Goal: Communication & Community: Answer question/provide support

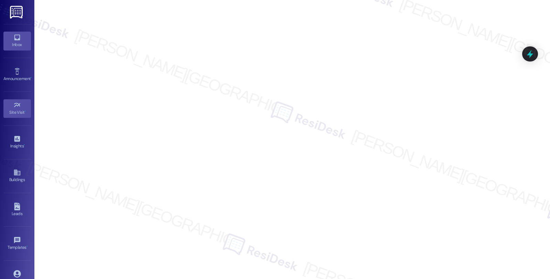
click at [13, 41] on icon at bounding box center [17, 38] width 8 height 8
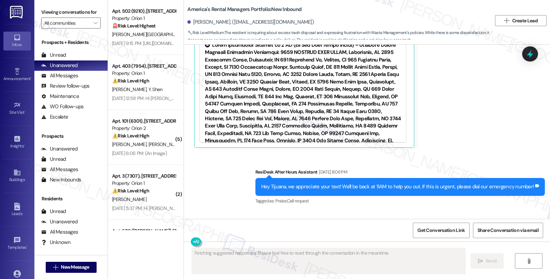
scroll to position [1555, 0]
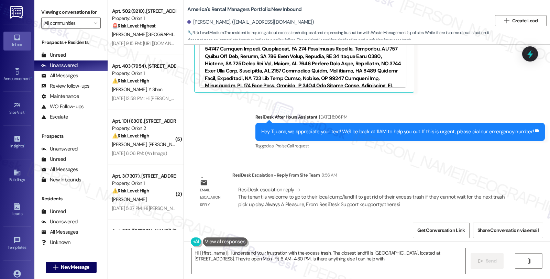
type textarea "Hi {{first_name}}, I understand your frustration with the excess trash. The clo…"
drag, startPoint x: 321, startPoint y: 272, endPoint x: 283, endPoint y: 279, distance: 38.1
click at [321, 272] on textarea "Hi {{first_name}}, I understand your frustration with the excess trash. The clo…" at bounding box center [329, 261] width 274 height 26
click at [474, 169] on div "Email escalation reply ResiDesk Escalation - Reply From Site Team 8:56 AM ResiD…" at bounding box center [353, 192] width 329 height 52
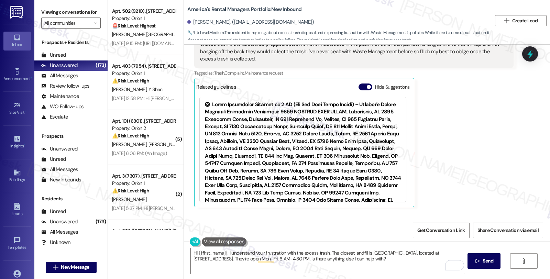
scroll to position [1365, 0]
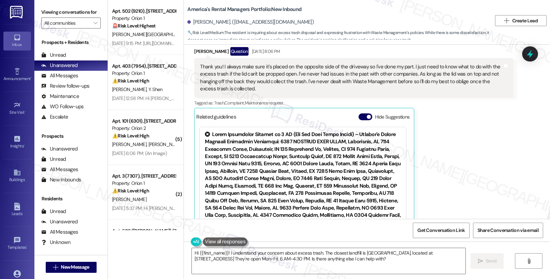
scroll to position [1397, 0]
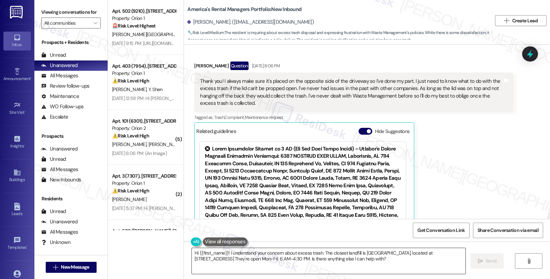
click at [192, 253] on textarea "Hi {{first_name}}! I understand your concern about excess trash. The closest la…" at bounding box center [329, 261] width 274 height 26
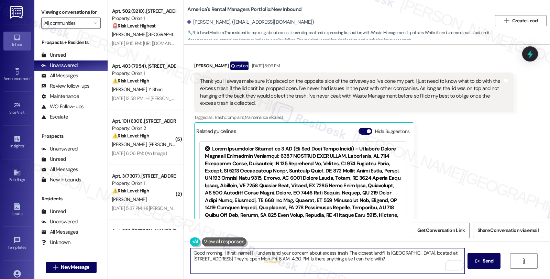
click at [392, 262] on textarea "Good morning, {{first_name}}! I understand your concern about excess trash. The…" at bounding box center [328, 261] width 274 height 26
click at [248, 252] on textarea "Good morning, {{first_name}}! I understand your concern about excess trash. The…" at bounding box center [328, 261] width 274 height 26
click at [342, 252] on textarea "Good morning, {{first_name}}. I understand your concern about excess trash. The…" at bounding box center [328, 261] width 274 height 26
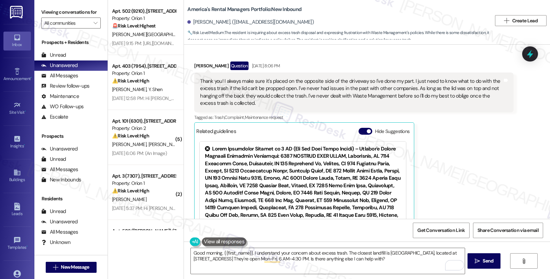
click at [523, 169] on div "Received via SMS Tijuana Jackson Question Sep 05, 2025 at 8:06 PM Thank you! I …" at bounding box center [367, 151] width 366 height 211
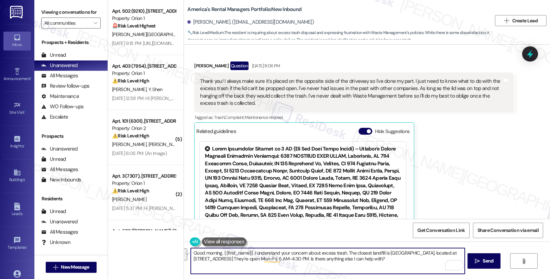
drag, startPoint x: 344, startPoint y: 253, endPoint x: 395, endPoint y: 269, distance: 52.7
click at [395, 269] on textarea "Good morning, {{first_name}}. I understand your concern about excess trash. The…" at bounding box center [328, 261] width 274 height 26
paste textarea "tenant is welcome to go to their local dump/landfill to get rid of their excess…"
click at [344, 252] on textarea "Good morning, {{first_name}}. I understand your concern about excess trash. The…" at bounding box center [328, 261] width 274 height 26
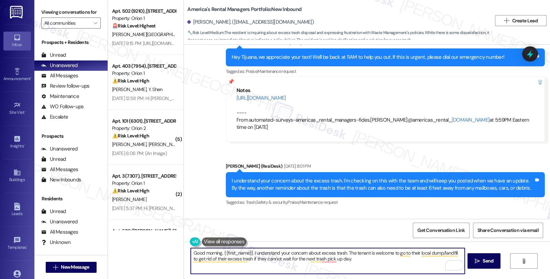
scroll to position [1244, 0]
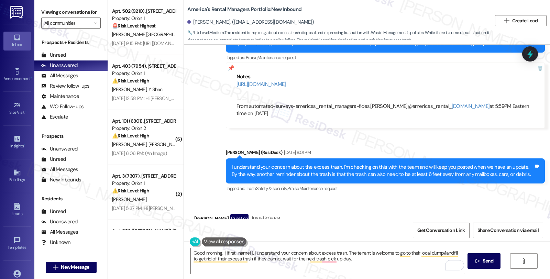
click at [368, 263] on textarea "Good morning, {{first_name}}. I understand your concern about excess trash. The…" at bounding box center [328, 261] width 274 height 26
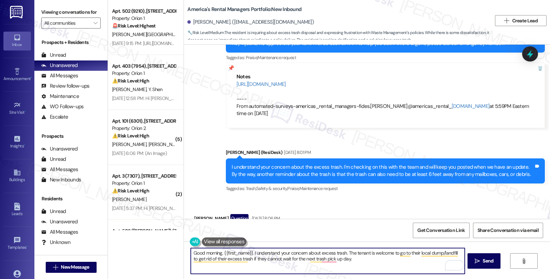
click at [344, 252] on textarea "Good morning, {{first_name}}. I understand your concern about excess trash. The…" at bounding box center [328, 261] width 274 height 26
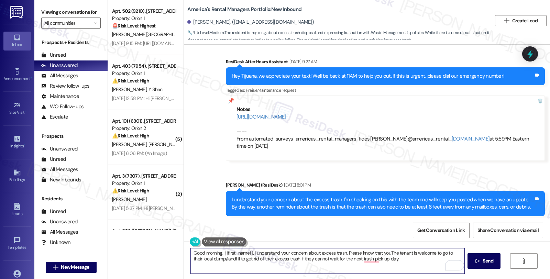
scroll to position [1206, 0]
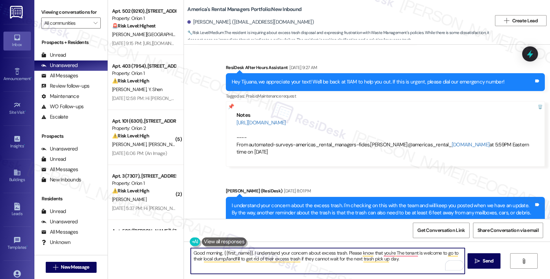
click at [414, 252] on textarea "Good morning, {{first_name}}. I understand your concern about excess trash. Ple…" at bounding box center [328, 261] width 274 height 26
click at [427, 254] on textarea "Good morning, {{first_name}}. I understand your concern about excess trash. Ple…" at bounding box center [328, 261] width 274 height 26
click at [430, 252] on textarea "Good morning, {{first_name}}. I understand your concern about excess trash. Ple…" at bounding box center [328, 261] width 274 height 26
click at [284, 259] on textarea "Good morning, {{first_name}}. I understand your concern about excess trash. Ple…" at bounding box center [328, 261] width 274 height 26
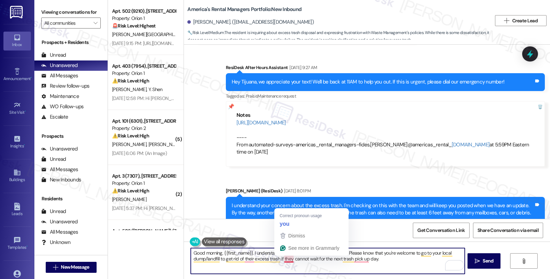
click at [284, 259] on textarea "Good morning, {{first_name}}. I understand your concern about excess trash. Ple…" at bounding box center [328, 261] width 274 height 26
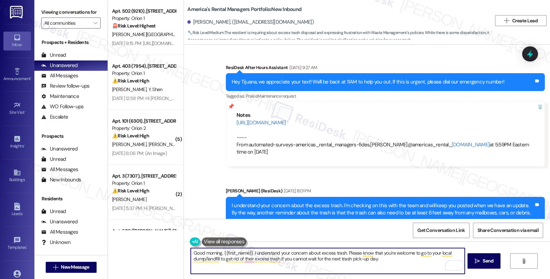
click at [386, 262] on textarea "Good morning, {{first_name}}. I understand your concern about excess trash. Ple…" at bounding box center [328, 261] width 274 height 26
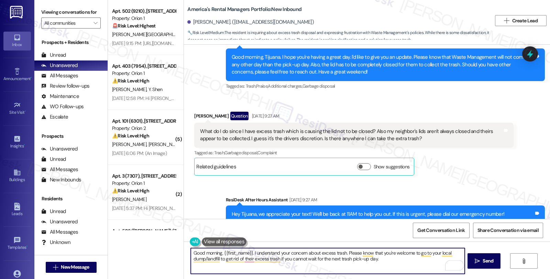
scroll to position [1053, 0]
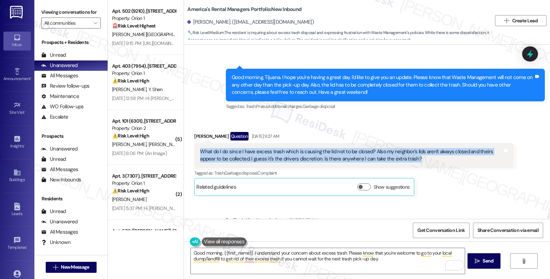
drag, startPoint x: 402, startPoint y: 156, endPoint x: 194, endPoint y: 157, distance: 208.3
click at [189, 153] on div "Received via SMS Tijuana Jackson Question Sep 05, 2025 at 9:27 AM What do I do …" at bounding box center [353, 164] width 329 height 74
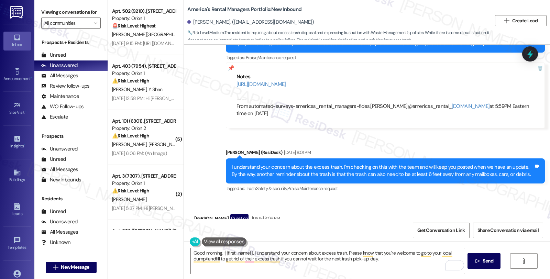
scroll to position [1397, 0]
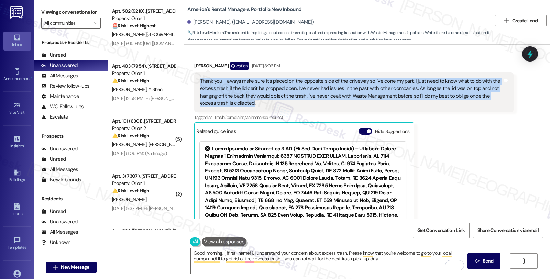
drag, startPoint x: 231, startPoint y: 101, endPoint x: 187, endPoint y: 83, distance: 47.1
click at [189, 83] on div "Received via SMS Tijuana Jackson Question Sep 05, 2025 at 8:06 PM Thank you! I …" at bounding box center [353, 156] width 329 height 200
copy div "Thank you! I always make sure it's placed on the opposite side of the driveway …"
click at [344, 253] on textarea "Good morning, {{first_name}}. I understand your concern about excess trash. Ple…" at bounding box center [328, 261] width 274 height 26
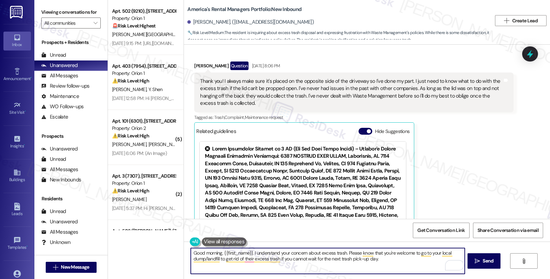
paste textarea "thank you for letting us know and for being so mindful about how you place your…"
click at [229, 264] on textarea "Good morning, {{first_name}}. I understand your concern about excess trash. Tha…" at bounding box center [328, 261] width 274 height 26
click at [301, 265] on textarea "Good morning, {{first_name}}. I understand your concern about excess trash. Tha…" at bounding box center [328, 261] width 274 height 26
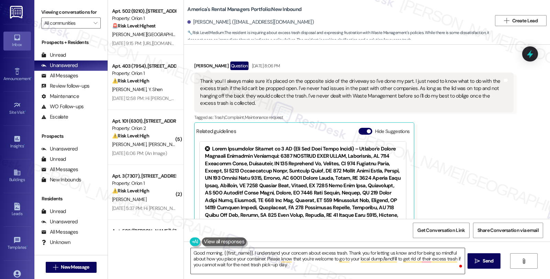
click at [295, 264] on textarea "Good morning, {{first_name}}. I understand your concern about excess trash. Tha…" at bounding box center [328, 261] width 274 height 26
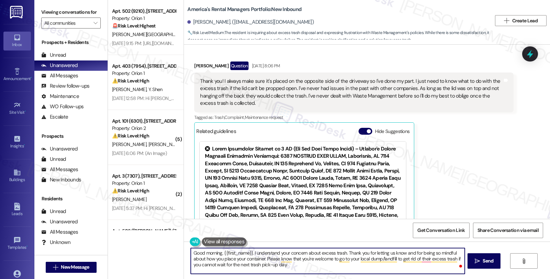
click at [305, 264] on textarea "Good morning, {{first_name}}. I understand your concern about excess trash. Tha…" at bounding box center [328, 261] width 274 height 26
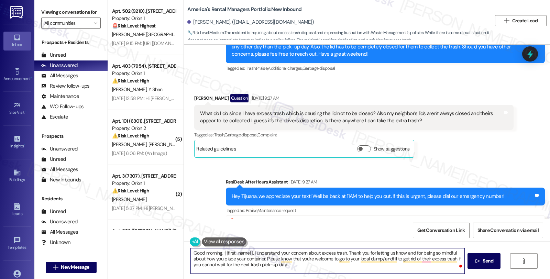
scroll to position [1053, 0]
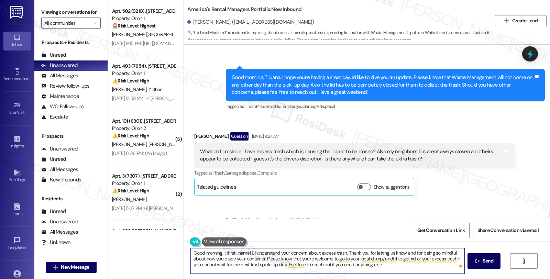
click at [409, 267] on textarea "Good morning, {{first_name}}. I understand your concern about excess trash. Tha…" at bounding box center [328, 261] width 274 height 26
type textarea "Good morning, {{first_name}}. I understand your concern about excess trash. Tha…"
click at [405, 262] on textarea "Good morning, {{first_name}}. I understand your concern about excess trash. Tha…" at bounding box center [328, 261] width 274 height 26
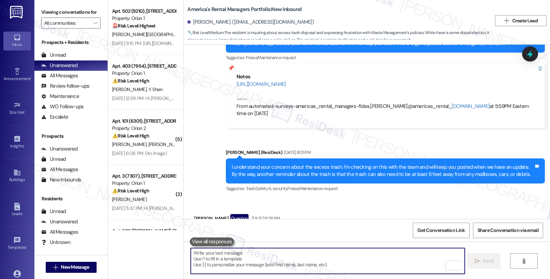
scroll to position [1435, 0]
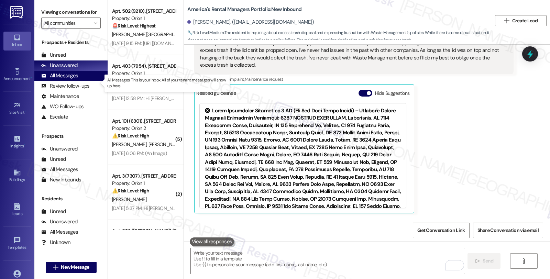
click at [60, 79] on div "All Messages" at bounding box center [59, 75] width 37 height 7
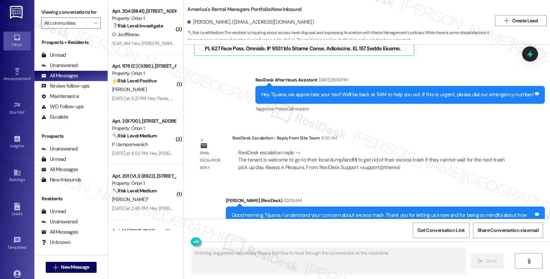
scroll to position [1628, 0]
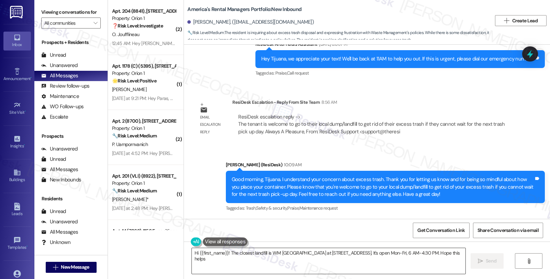
type textarea "Hi {{first_name}}! The closest landfill is WM Star Ridge Landfill at 3301 Acmar…"
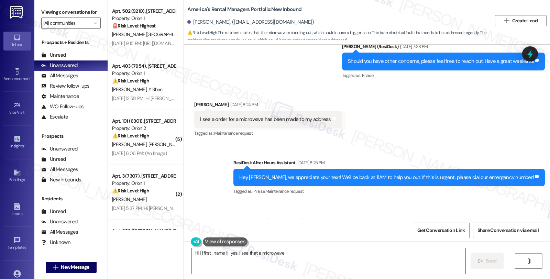
scroll to position [1111, 0]
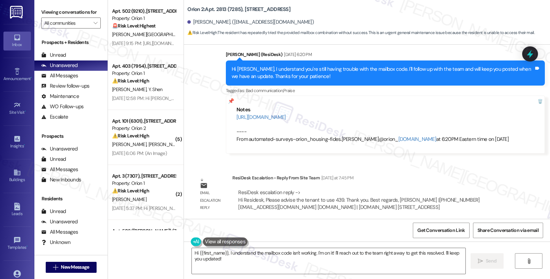
scroll to position [575, 0]
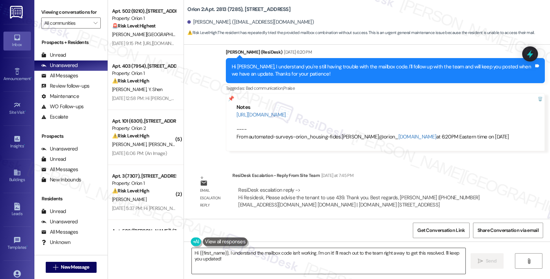
click at [192, 251] on textarea "Hi {{first_name}}, I understand the mailbox code isn't working. I'm on it! I'll…" at bounding box center [329, 261] width 274 height 26
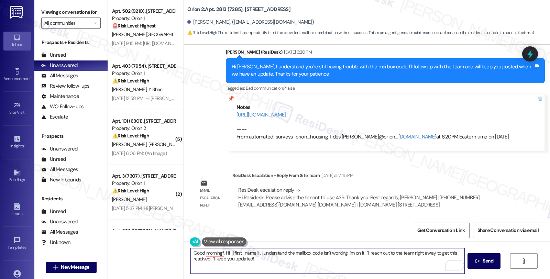
click at [197, 20] on div "Qingyang Li. (qli47093@usc.edu)" at bounding box center [250, 22] width 126 height 7
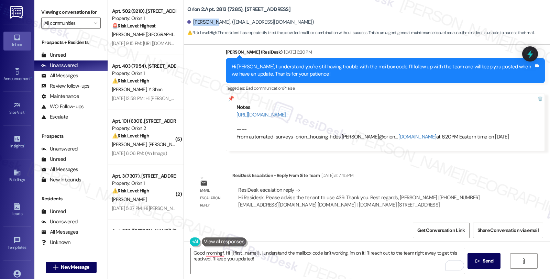
click at [197, 20] on div "Qingyang Li. (qli47093@usc.edu)" at bounding box center [250, 22] width 126 height 7
copy div "Qingyang"
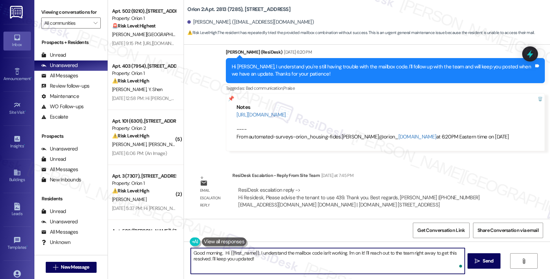
paste textarea "Qingyang"
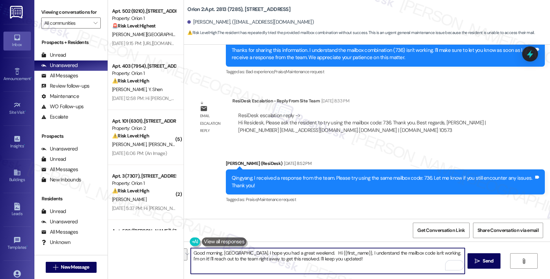
scroll to position [270, 0]
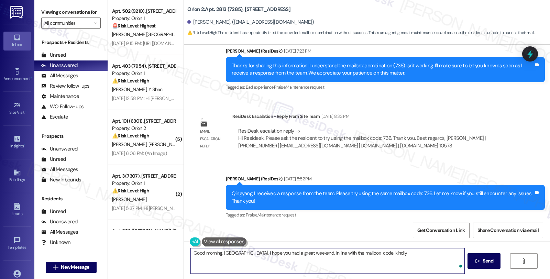
paste textarea "Please advise the tenant to use 439."
click at [376, 252] on textarea "Good morning, Qingyang. I hope you had a great weekend. In line with the mailbo…" at bounding box center [328, 261] width 274 height 26
click at [431, 252] on textarea "Good morning, Qingyang. I hope you had a great weekend. In line with the mailbo…" at bounding box center [328, 261] width 274 height 26
click at [395, 252] on textarea "Good morning, Qingyang. I hope you had a great weekend. In line with the mailbo…" at bounding box center [328, 261] width 274 height 26
click at [446, 253] on textarea "Good morning, Qingyang. I hope you had a great weekend. In line with the mailbo…" at bounding box center [328, 261] width 274 height 26
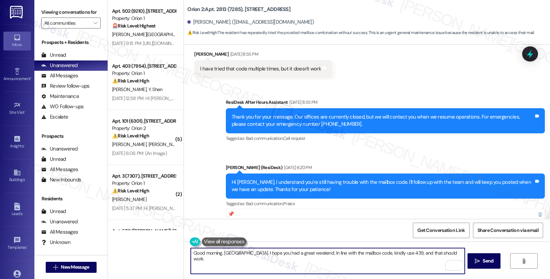
scroll to position [461, 0]
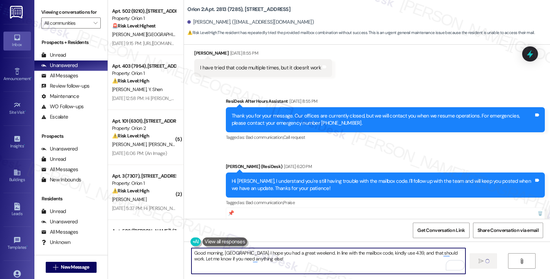
type textarea "Good morning, Qingyang. I hope you had a great weekend. In line with the mailbo…"
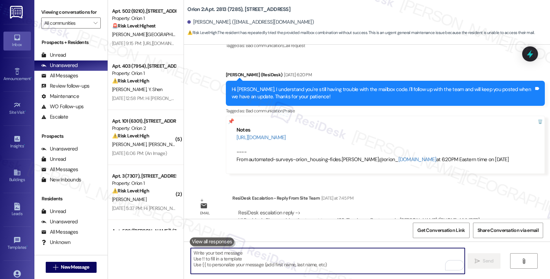
scroll to position [631, 0]
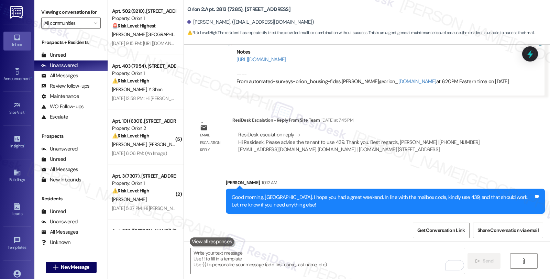
click at [530, 125] on div "WO Lease started Aug 09, 2025 at 8:00 PM Show details Received via SMS Qingyang…" at bounding box center [367, 132] width 366 height 174
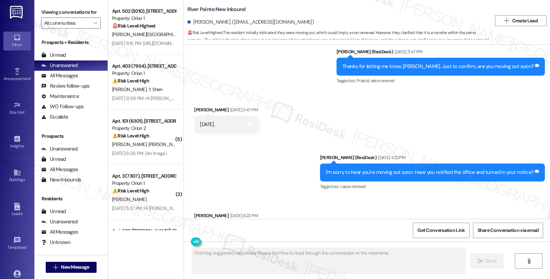
scroll to position [569, 0]
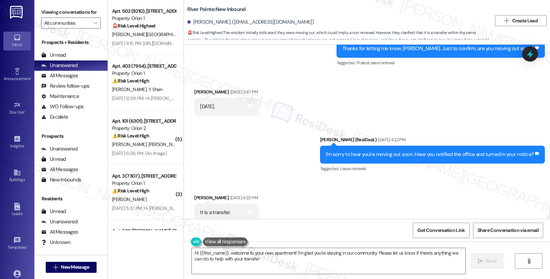
type textarea "Hi {{first_name}}, welcome to your new apartment! I'm glad you're staying in ou…"
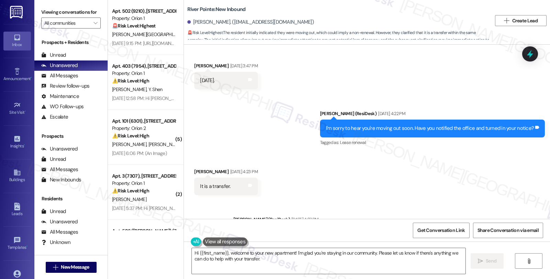
scroll to position [627, 0]
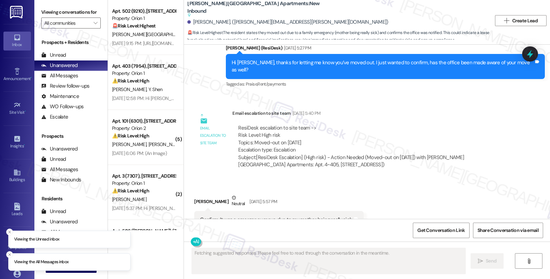
scroll to position [1555, 0]
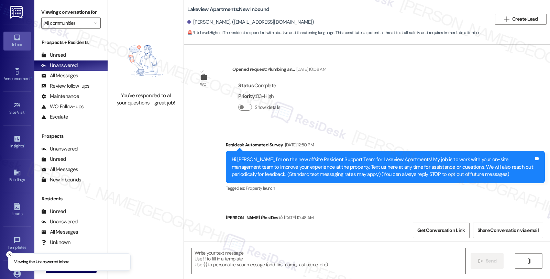
type textarea "Fetching suggested responses. Please feel free to read through the conversation…"
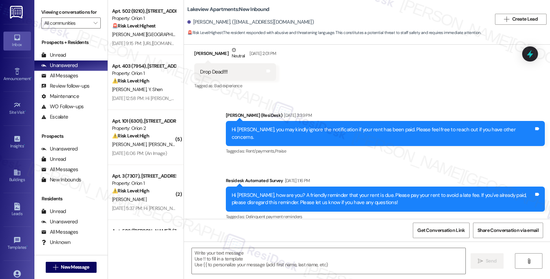
scroll to position [727, 0]
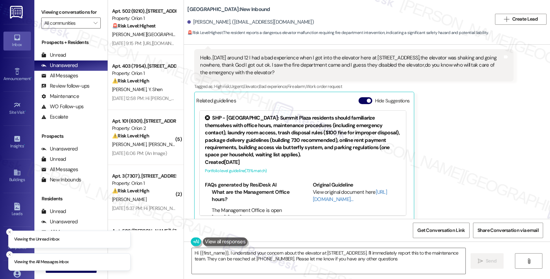
type textarea "Hi {{first_name}}, I understand your concern about the elevator at [STREET_ADDR…"
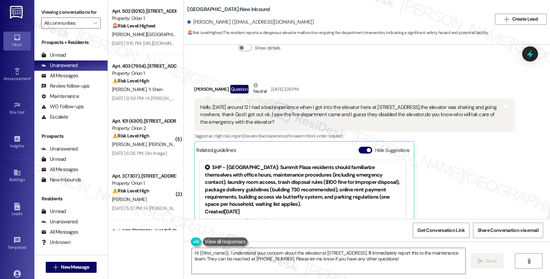
scroll to position [1322, 0]
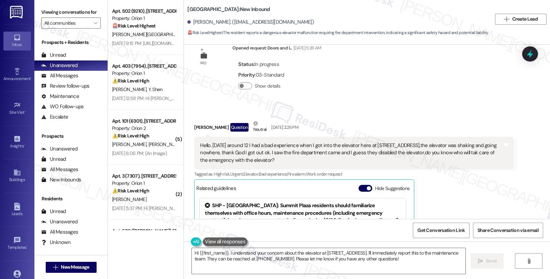
click at [266, 142] on div "Hello. [DATE] around 12 I had a bad experience when I got into the elevator her…" at bounding box center [351, 153] width 302 height 22
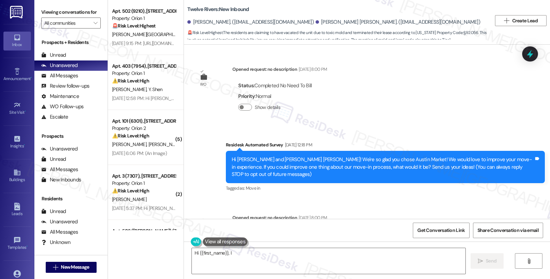
scroll to position [2501, 0]
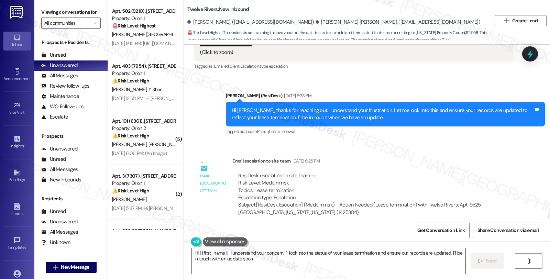
type textarea "Hi {{first_name}}, I understand your concern. I'll look into the status of your…"
